Goal: Task Accomplishment & Management: Complete application form

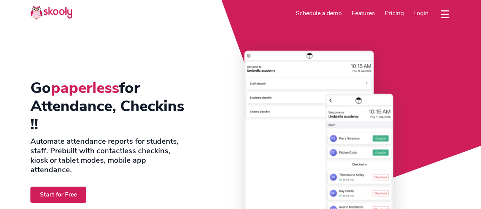
select select "en"
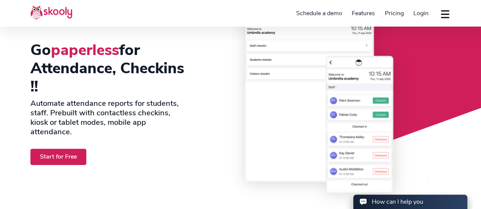
select select "61"
select select "[GEOGRAPHIC_DATA]"
select select "[GEOGRAPHIC_DATA]/[GEOGRAPHIC_DATA]"
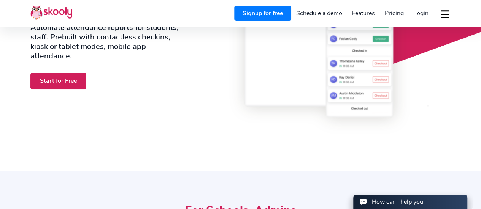
click at [68, 81] on link "Start for Free" at bounding box center [58, 81] width 56 height 16
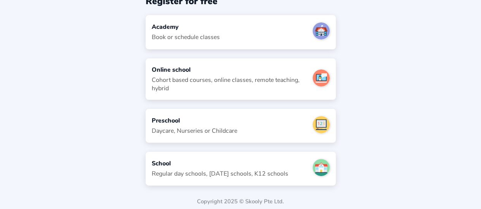
scroll to position [42, 0]
